Goal: Book appointment/travel/reservation

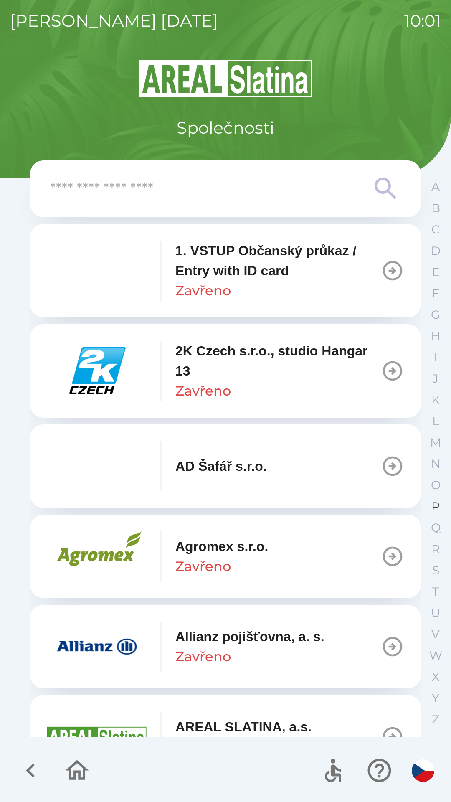
click at [433, 505] on p "P" at bounding box center [435, 506] width 8 height 15
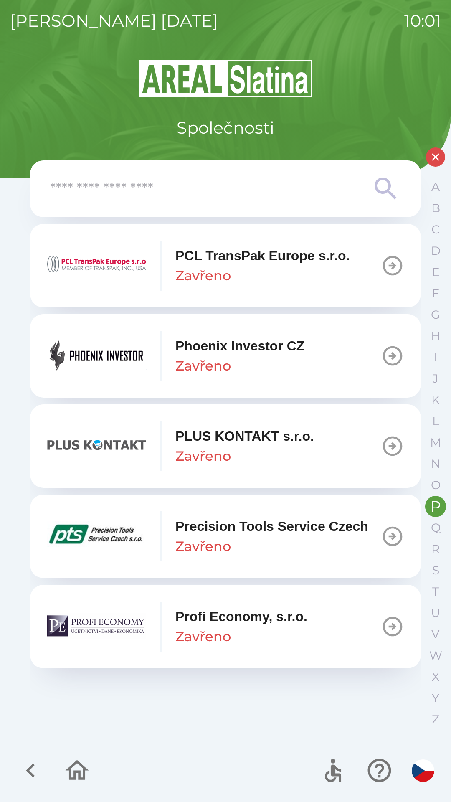
click at [357, 363] on button "Phoenix Investor CZ Zavřeno" at bounding box center [225, 356] width 391 height 84
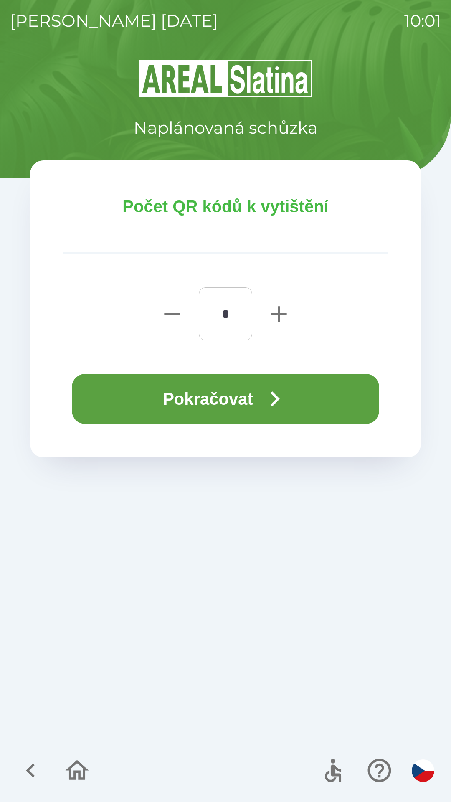
click at [252, 406] on button "Pokračovat" at bounding box center [225, 399] width 307 height 50
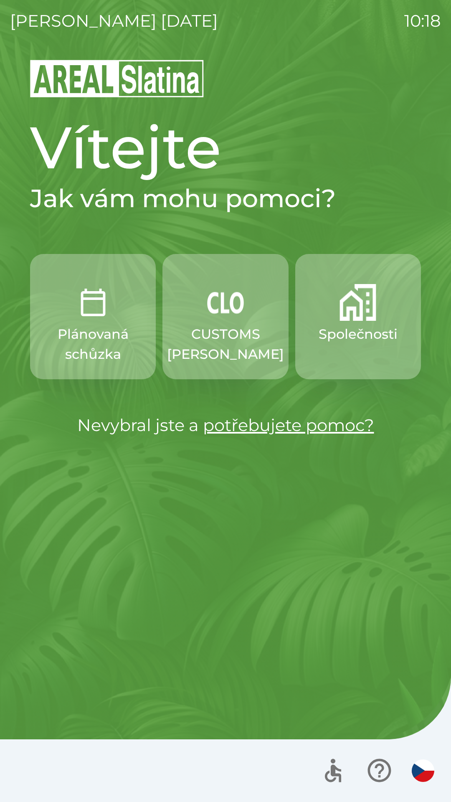
click at [346, 331] on p "Společnosti" at bounding box center [358, 334] width 79 height 20
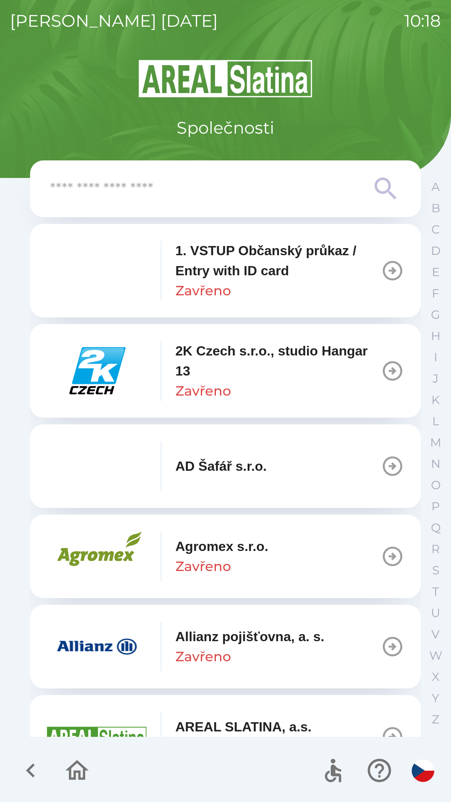
click at [221, 187] on input "text" at bounding box center [208, 188] width 317 height 23
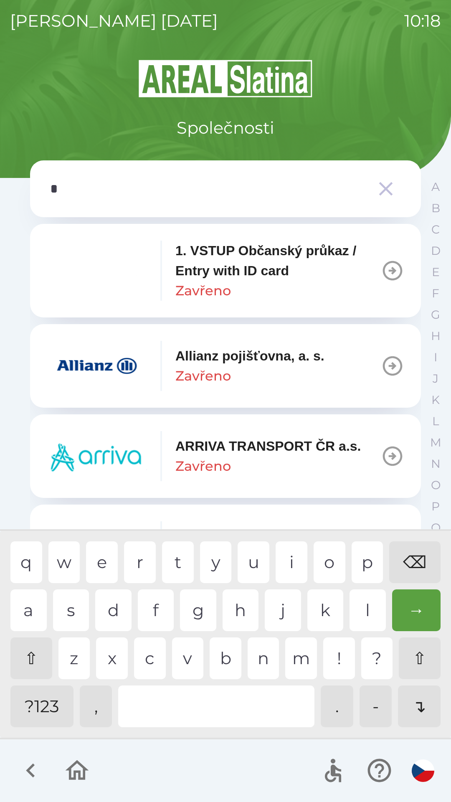
click at [358, 560] on div "p" at bounding box center [368, 562] width 32 height 42
type input "**"
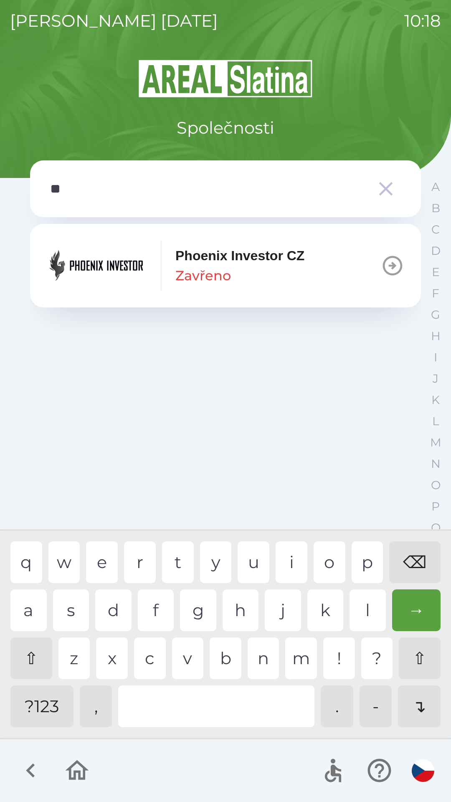
click at [278, 265] on p "Phoenix Investor CZ" at bounding box center [239, 256] width 129 height 20
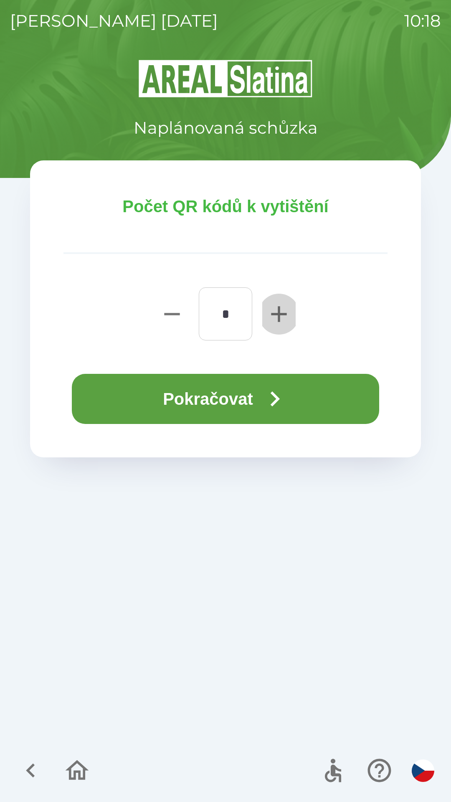
click at [277, 306] on icon "button" at bounding box center [279, 314] width 27 height 27
type input "*"
click at [243, 394] on button "Pokračovat" at bounding box center [225, 399] width 307 height 50
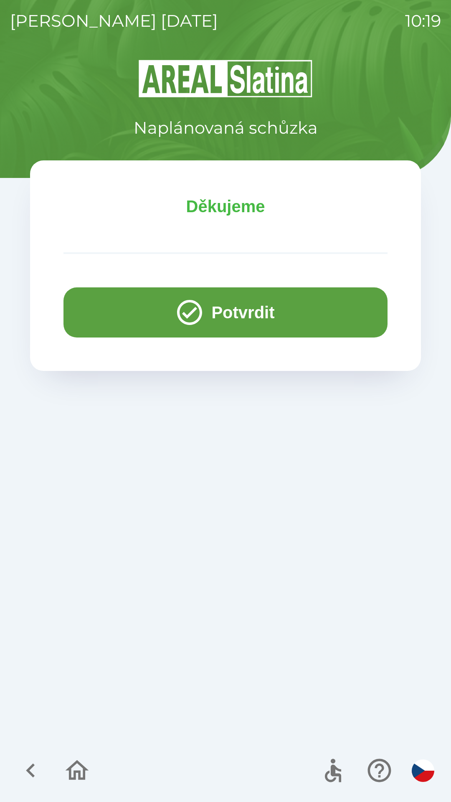
click at [270, 300] on button "Potvrdit" at bounding box center [225, 312] width 324 height 50
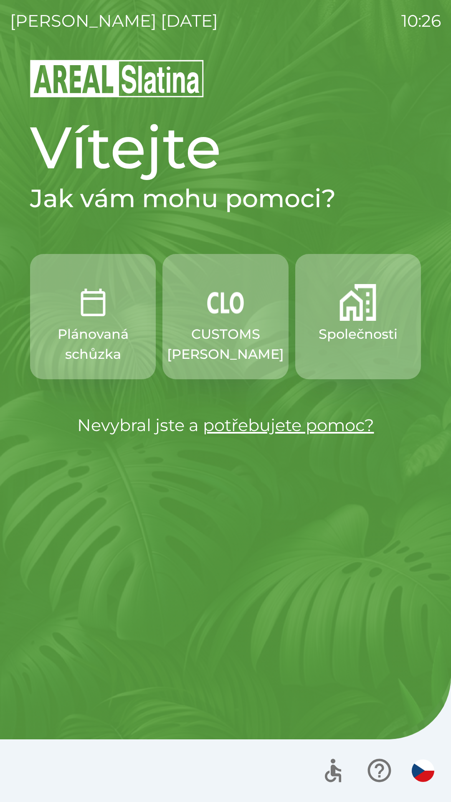
click at [129, 324] on button "Plánovaná schůzka" at bounding box center [93, 316] width 126 height 125
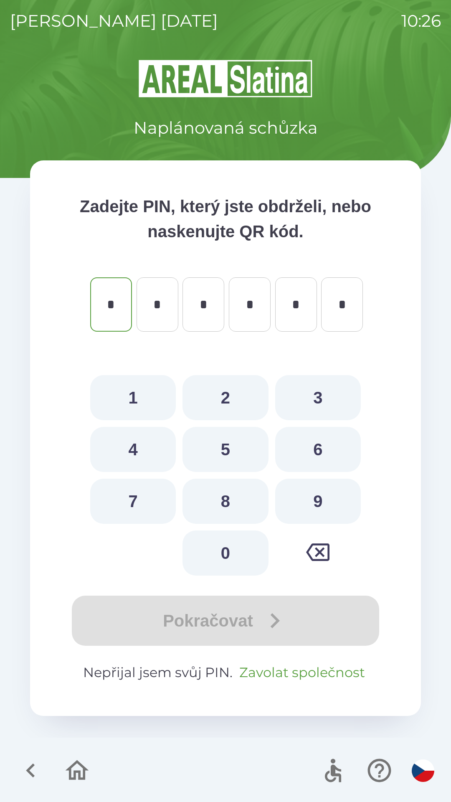
click at [304, 680] on button "Zavolat společnost" at bounding box center [302, 672] width 132 height 20
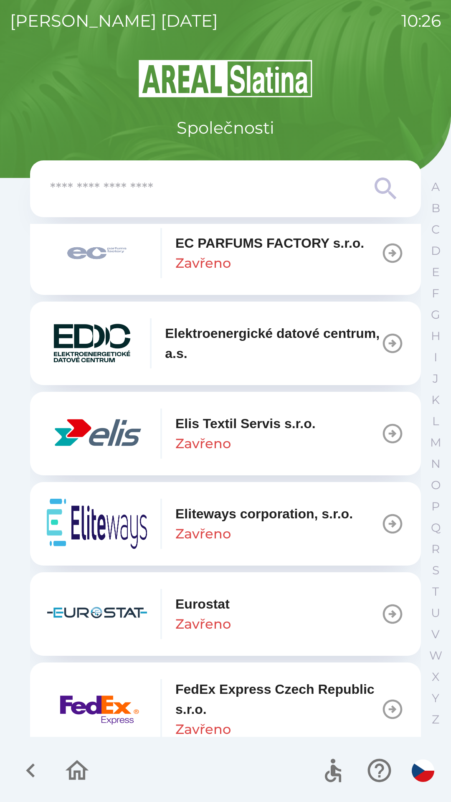
scroll to position [2371, 0]
